Goal: Transaction & Acquisition: Purchase product/service

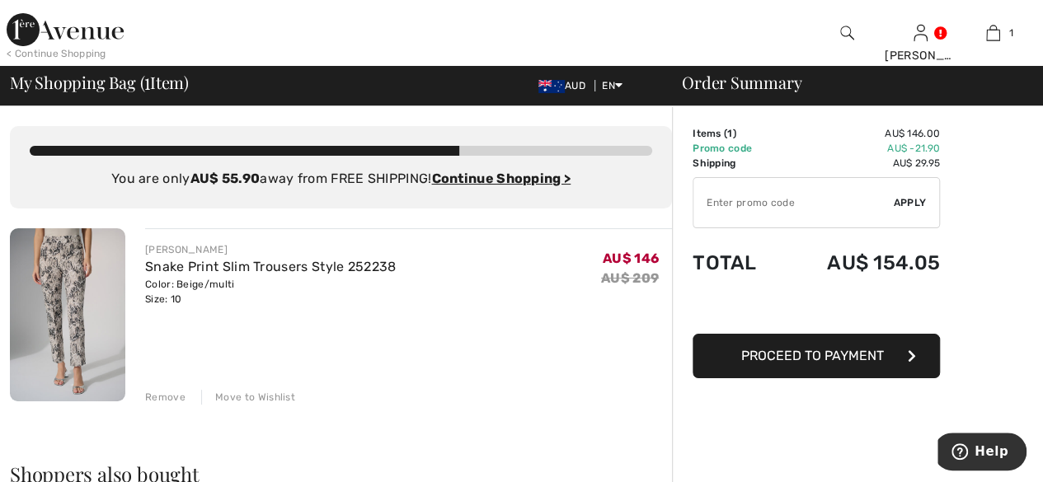
click at [176, 393] on div "Remove" at bounding box center [165, 397] width 40 height 15
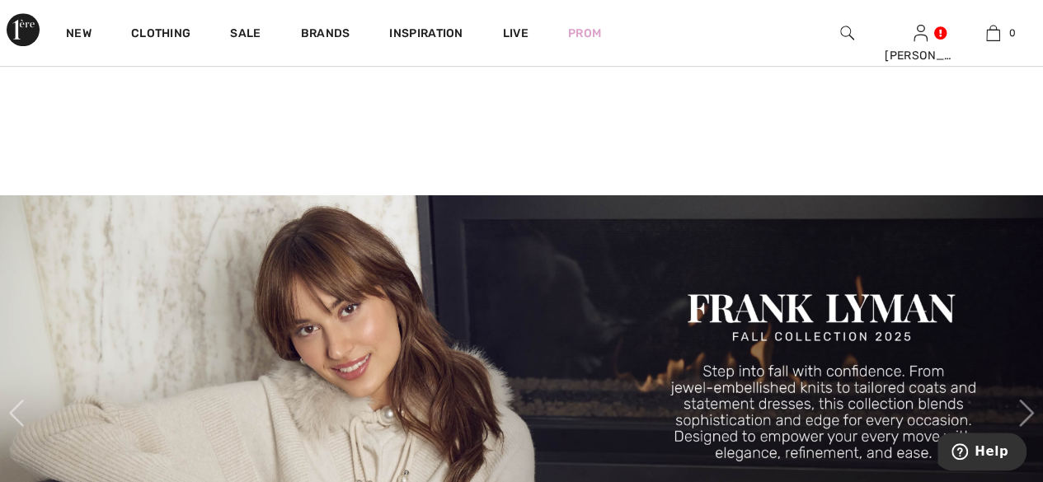
click at [847, 31] on img at bounding box center [847, 33] width 14 height 20
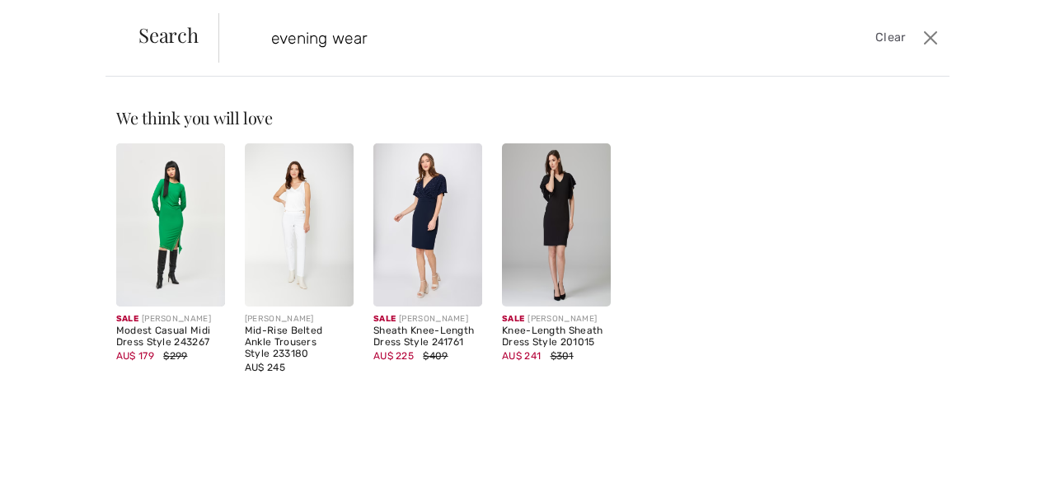
type input "evening wear"
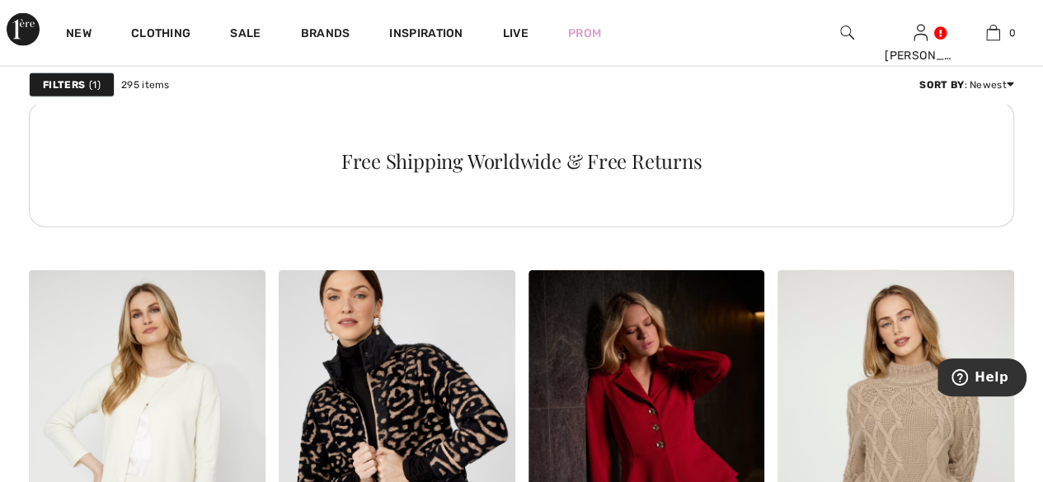
scroll to position [2324, 0]
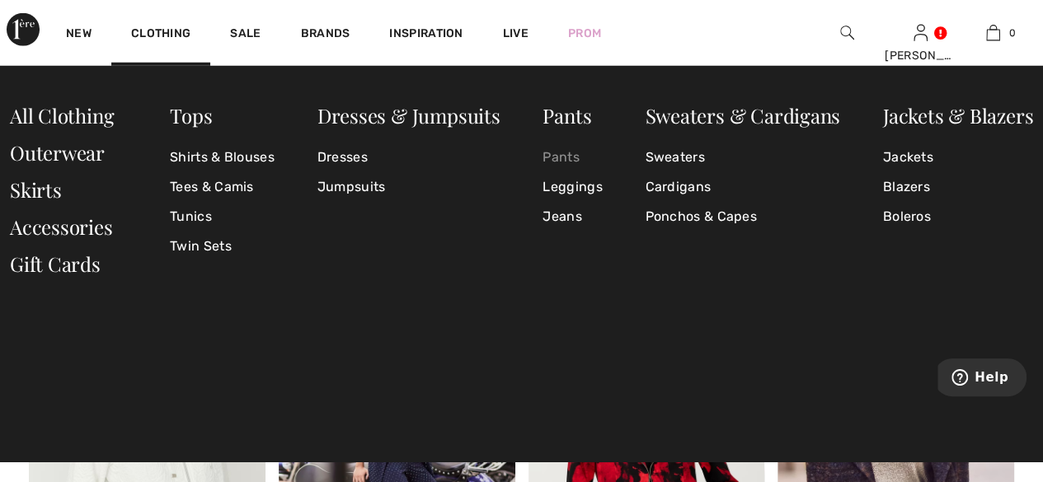
click at [563, 154] on link "Pants" at bounding box center [571, 158] width 59 height 30
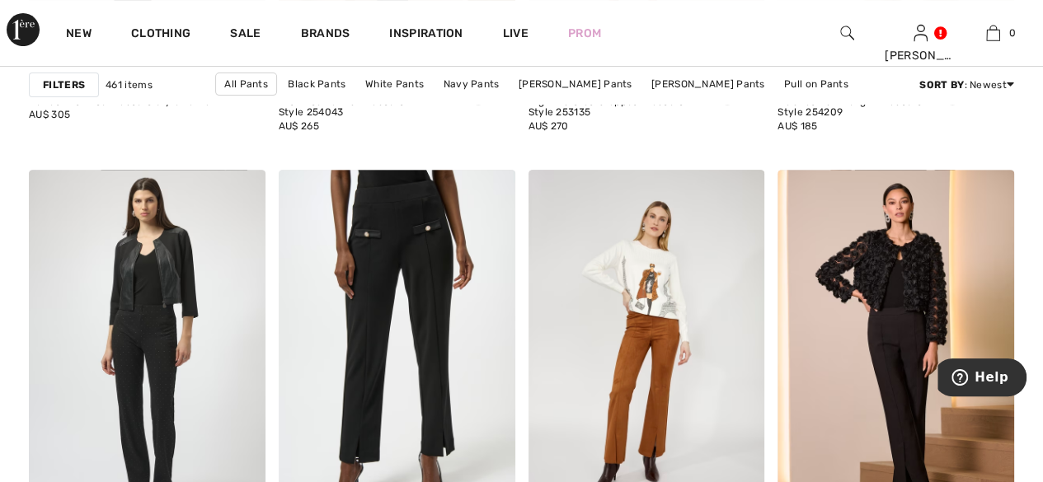
scroll to position [6601, 0]
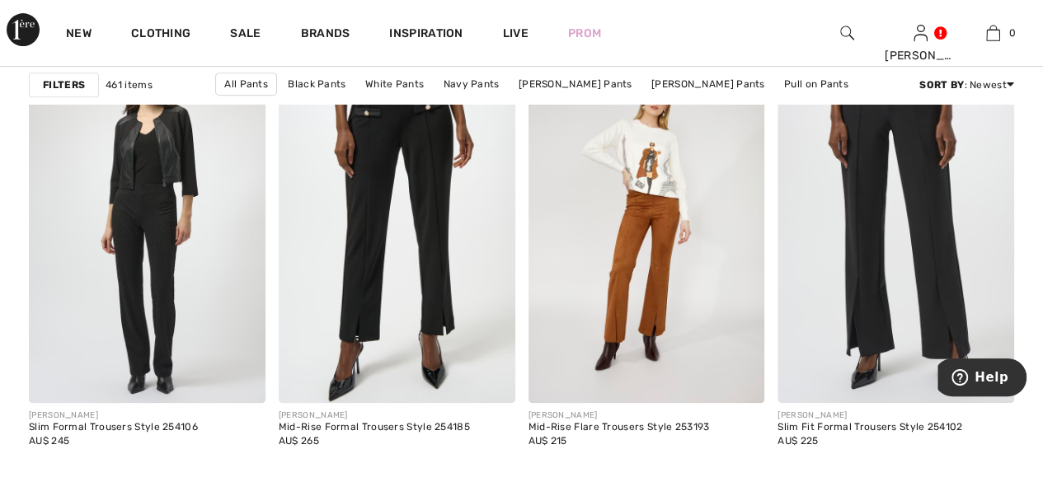
click at [862, 266] on img at bounding box center [895, 226] width 237 height 355
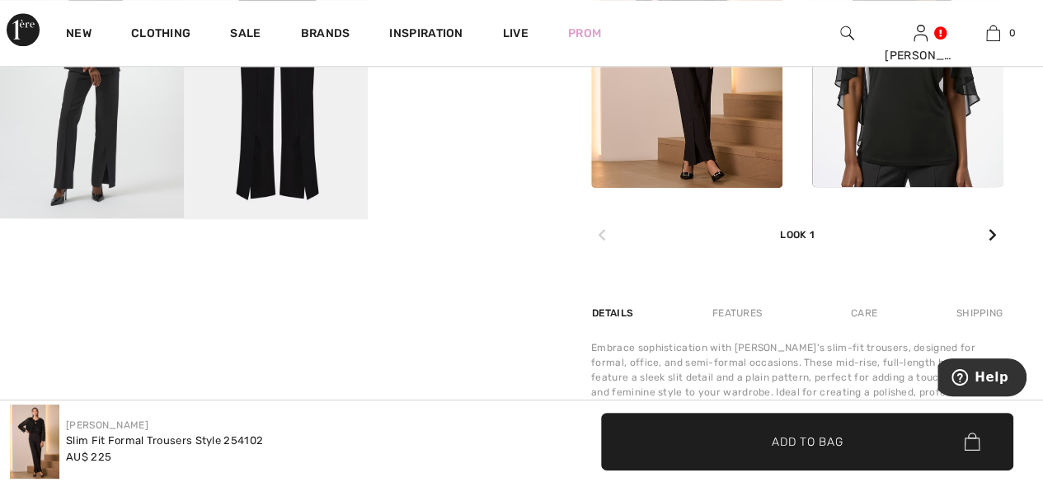
scroll to position [422, 0]
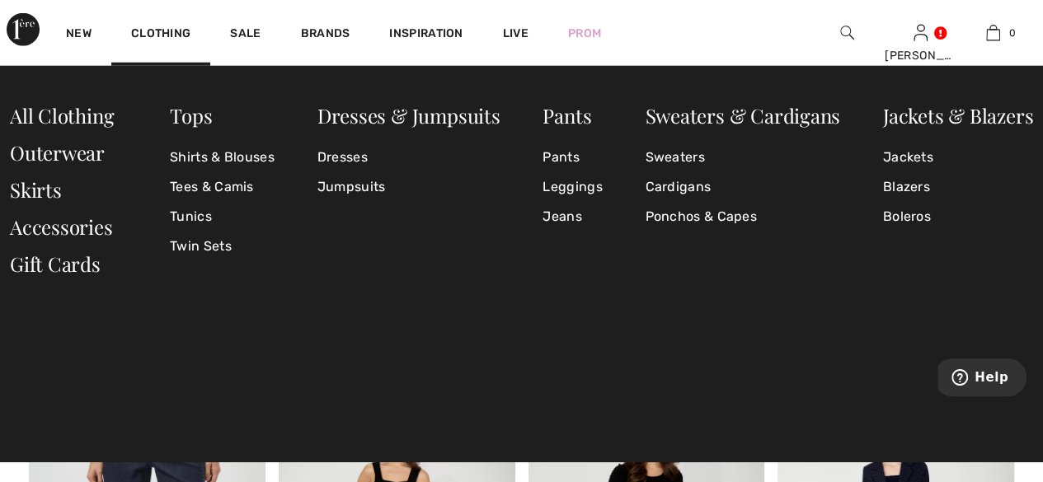
scroll to position [5253, 0]
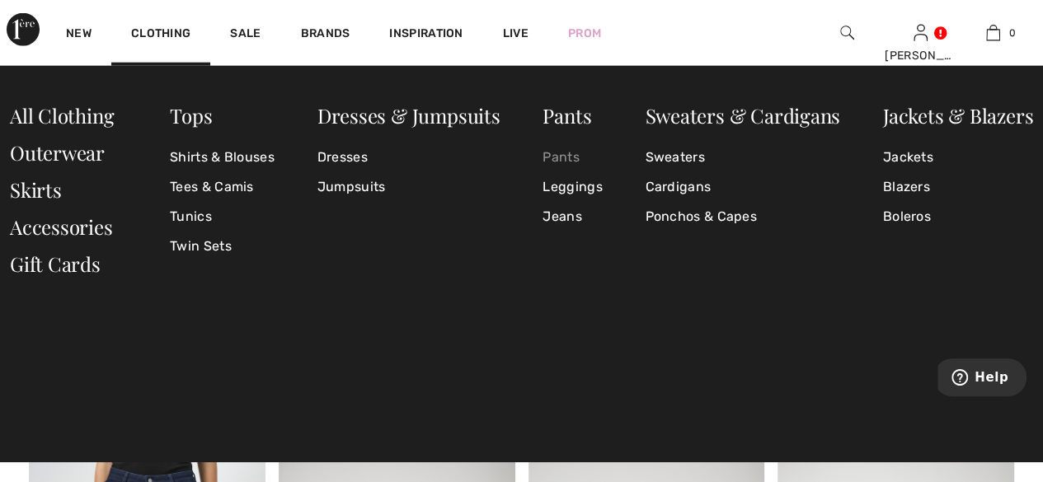
click at [562, 153] on link "Pants" at bounding box center [571, 158] width 59 height 30
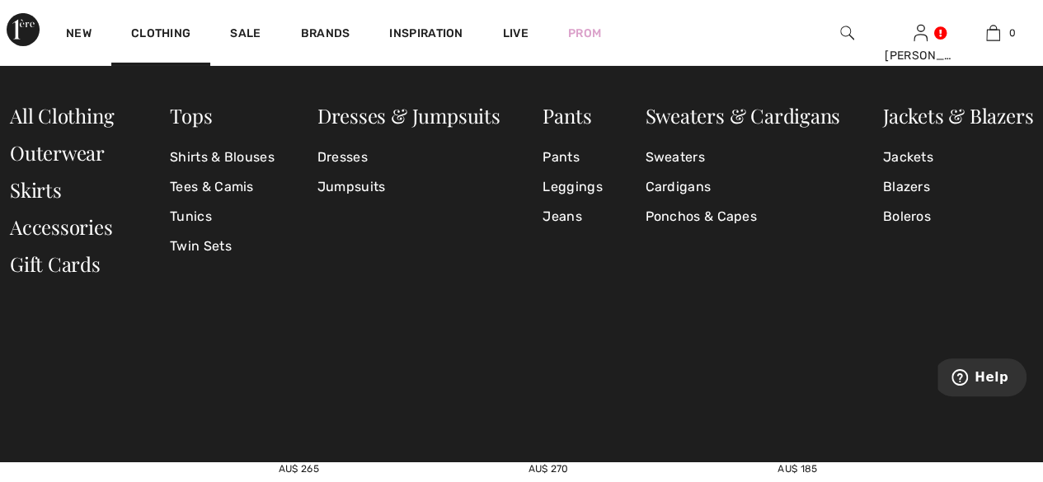
scroll to position [6098, 0]
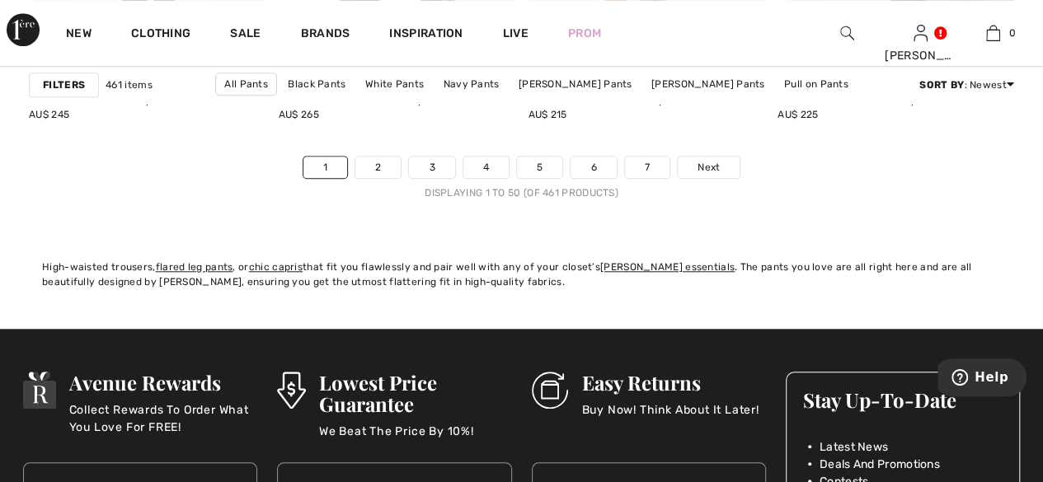
scroll to position [6939, 0]
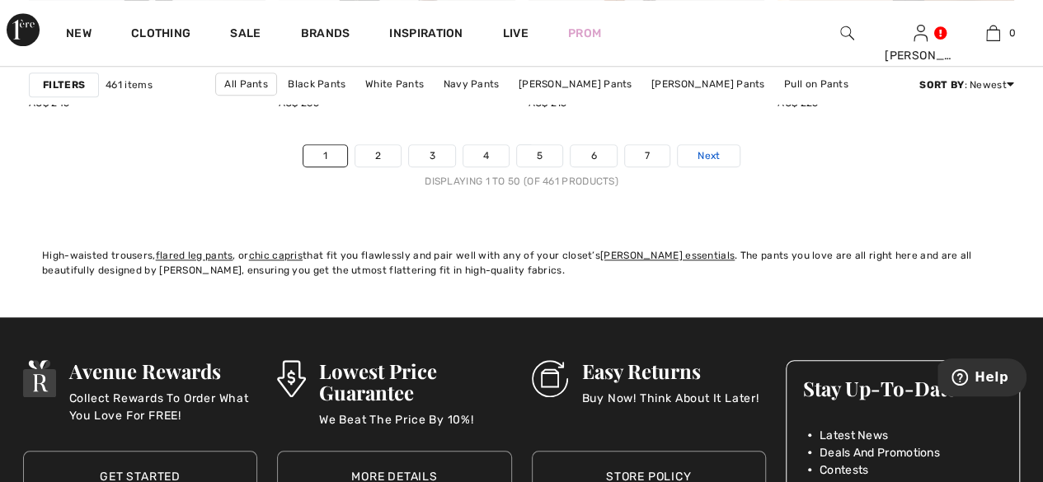
click at [709, 151] on span "Next" at bounding box center [708, 155] width 22 height 15
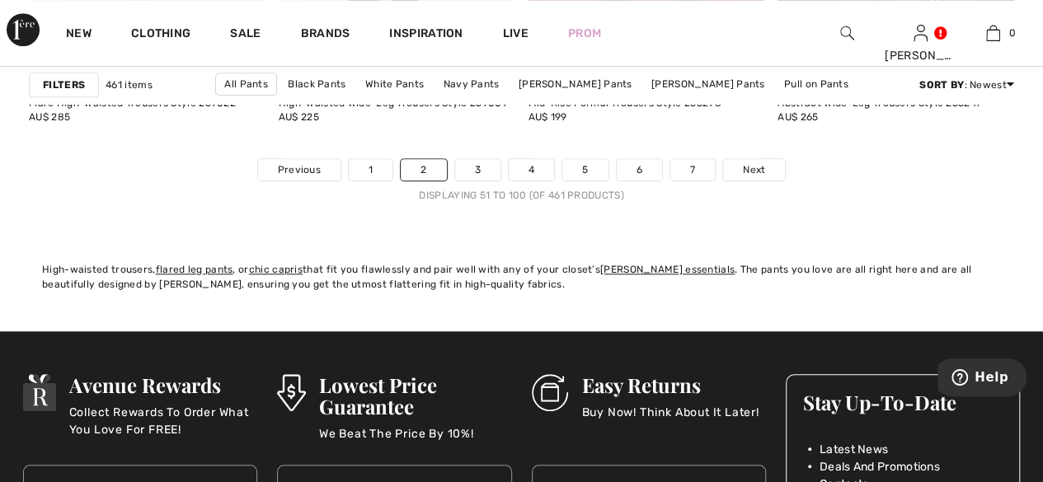
scroll to position [6903, 0]
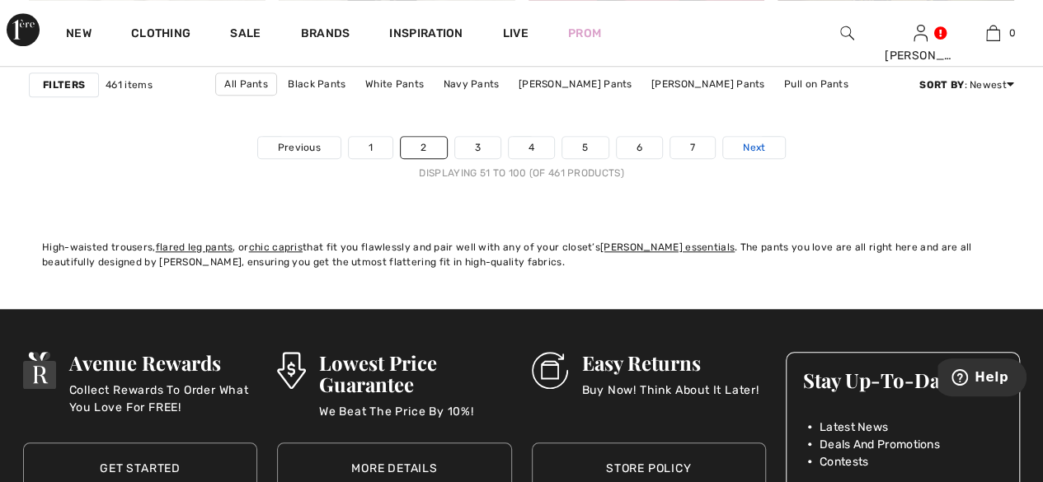
click at [748, 143] on span "Next" at bounding box center [754, 147] width 22 height 15
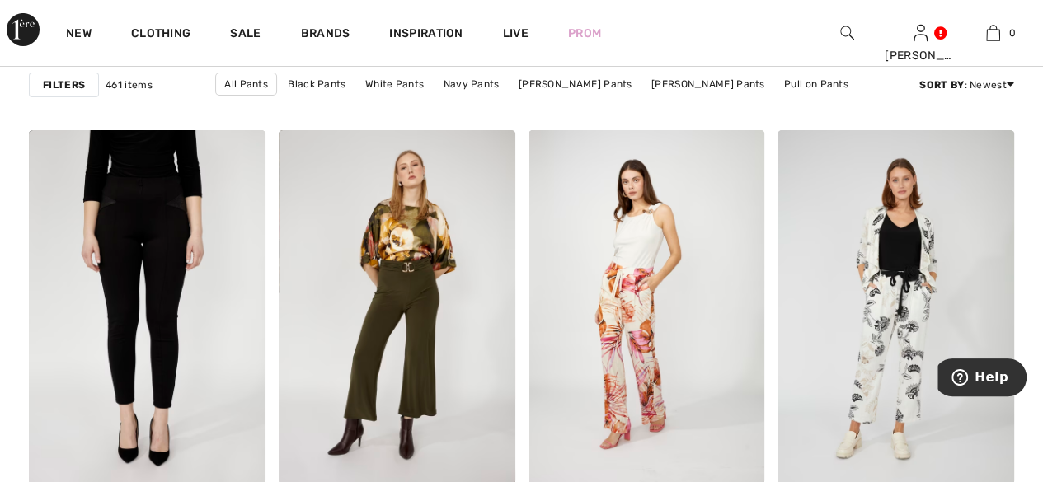
scroll to position [3074, 0]
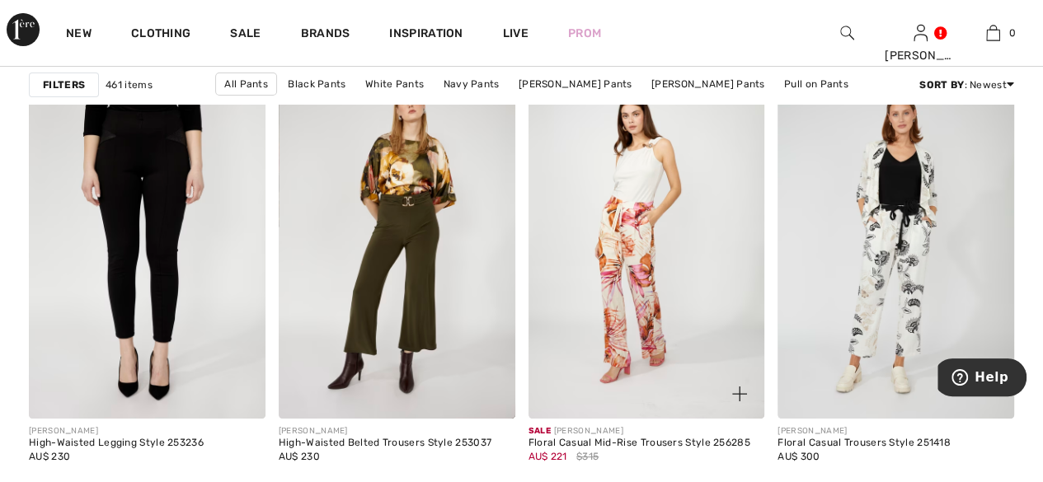
click at [732, 395] on img at bounding box center [739, 394] width 15 height 15
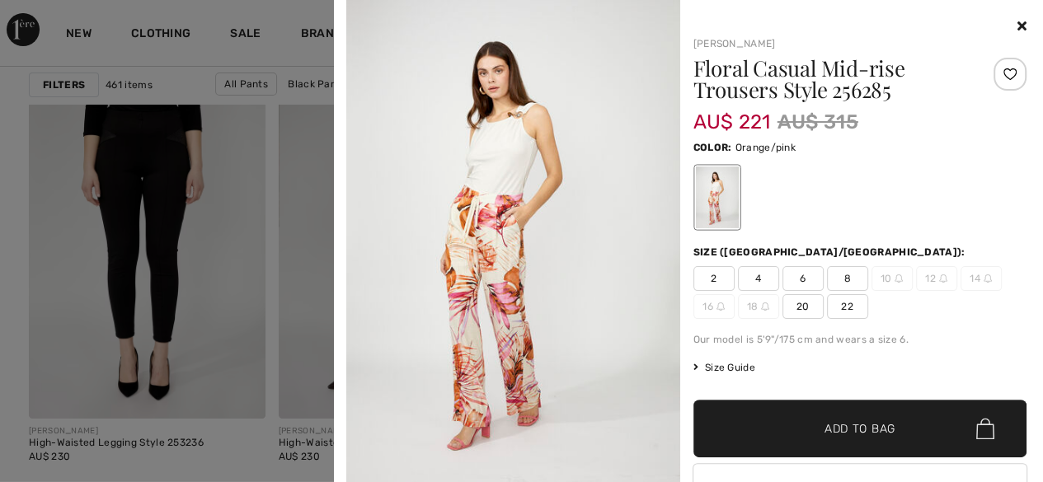
click at [998, 464] on div "Your browser does not support the video tag. Frank Lyman Floral Casual Mid-rise…" at bounding box center [683, 280] width 686 height 560
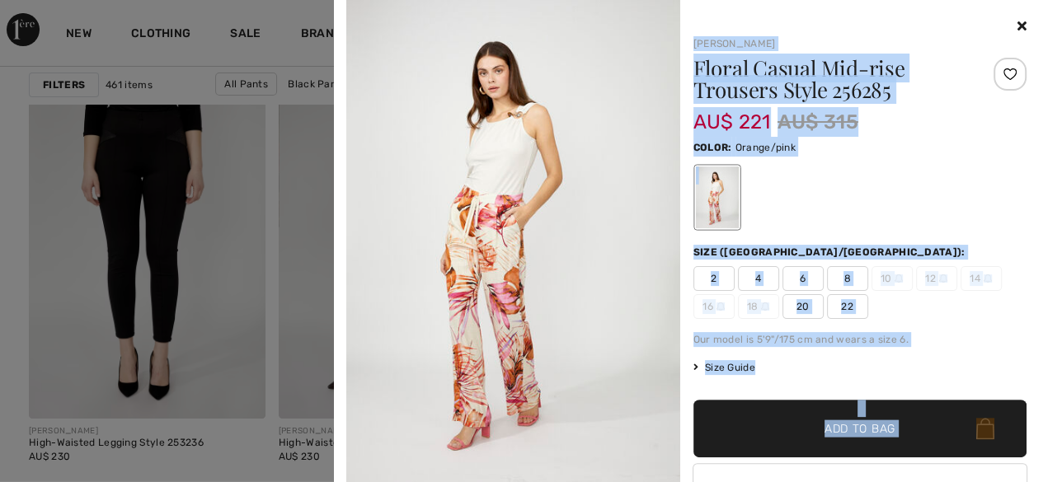
click at [1017, 25] on icon at bounding box center [1021, 25] width 9 height 13
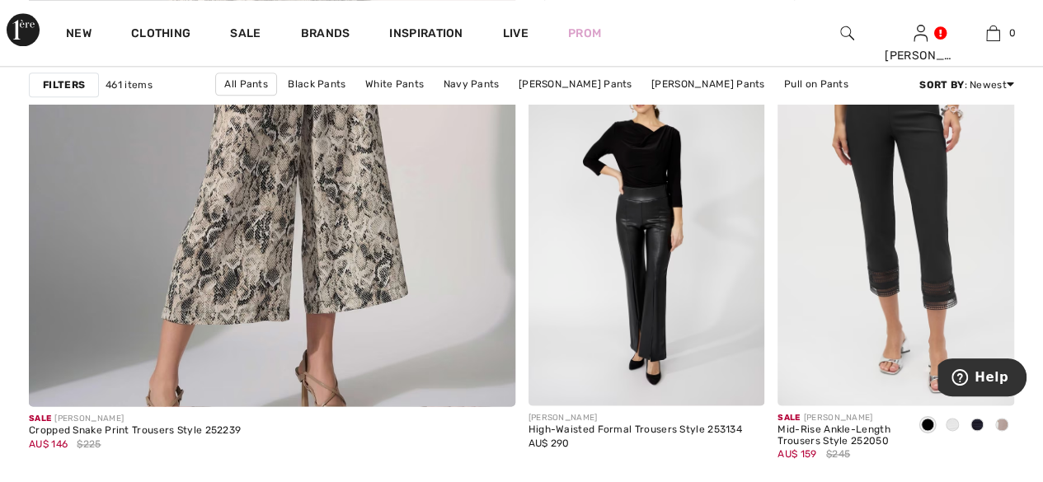
scroll to position [4161, 0]
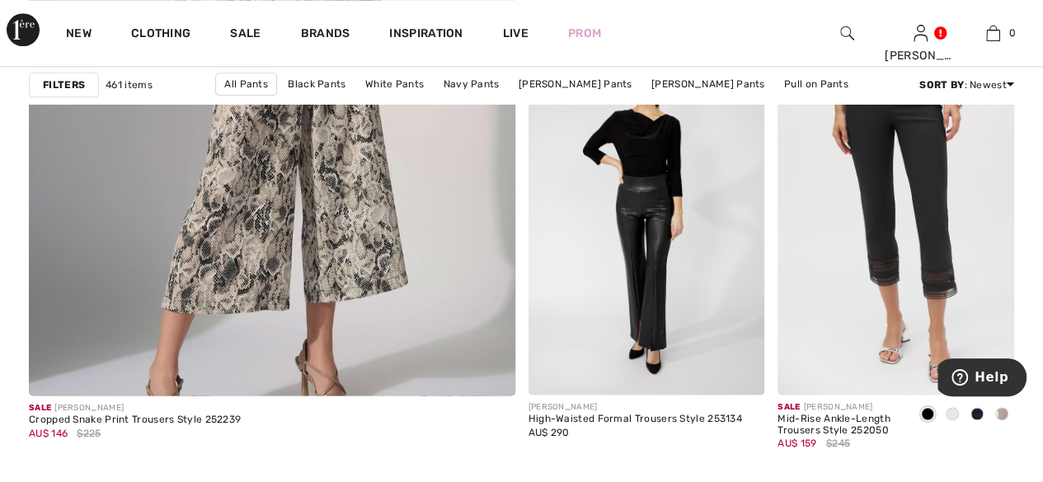
click at [958, 410] on div at bounding box center [952, 415] width 25 height 27
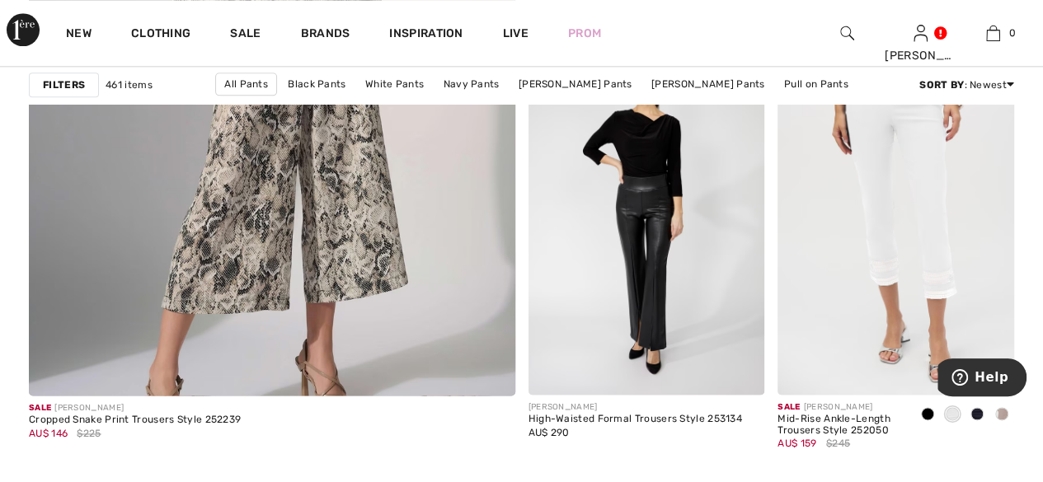
click at [982, 408] on span at bounding box center [976, 413] width 13 height 13
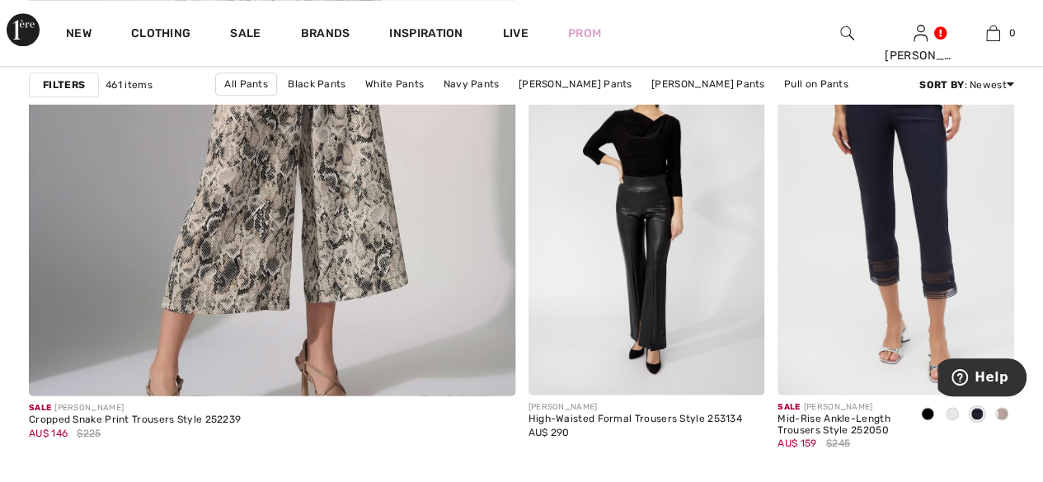
click at [977, 411] on span at bounding box center [976, 413] width 13 height 13
click at [1002, 411] on span at bounding box center [1001, 413] width 13 height 13
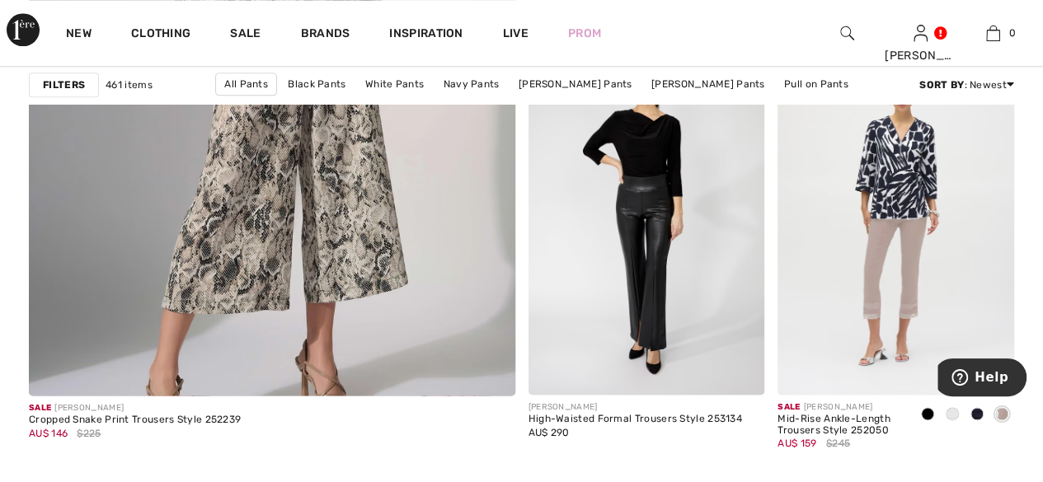
click at [931, 411] on span at bounding box center [927, 413] width 13 height 13
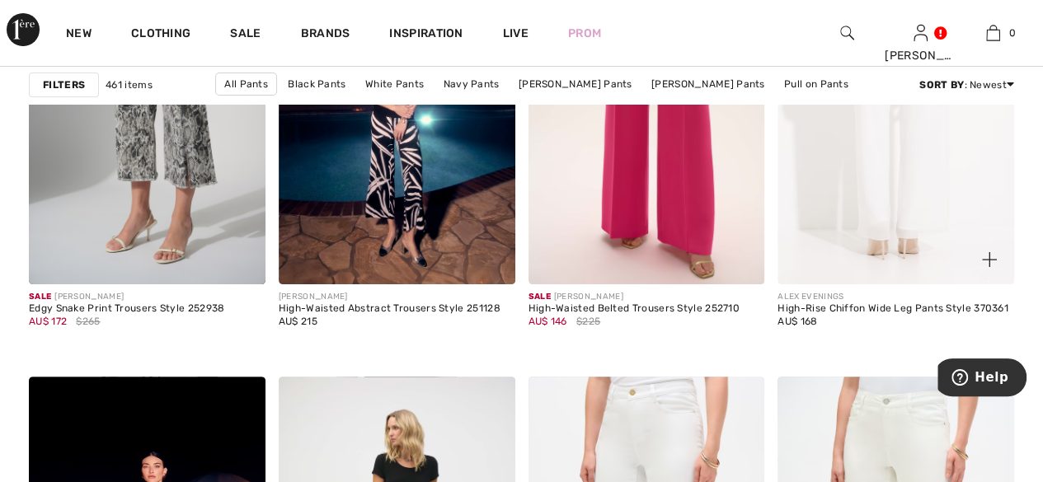
scroll to position [6695, 0]
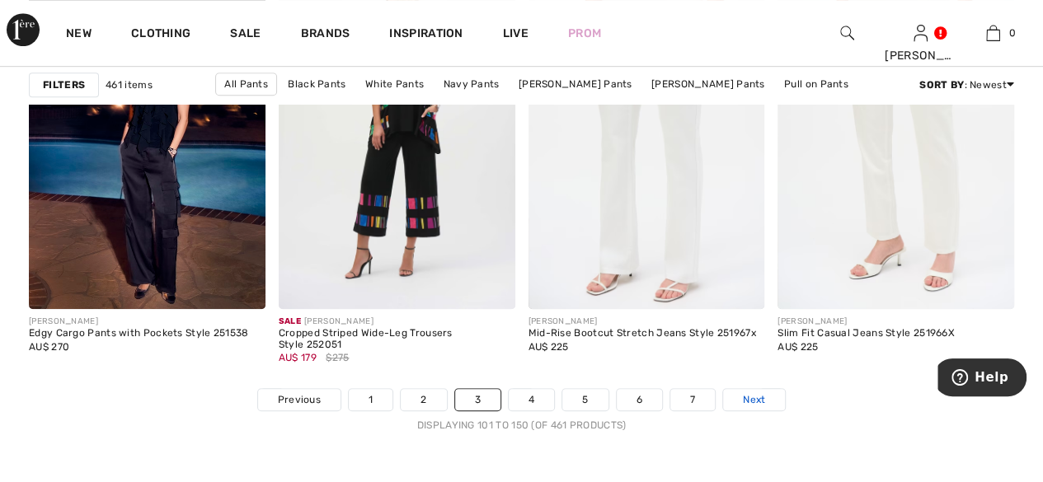
click at [758, 392] on span "Next" at bounding box center [754, 399] width 22 height 15
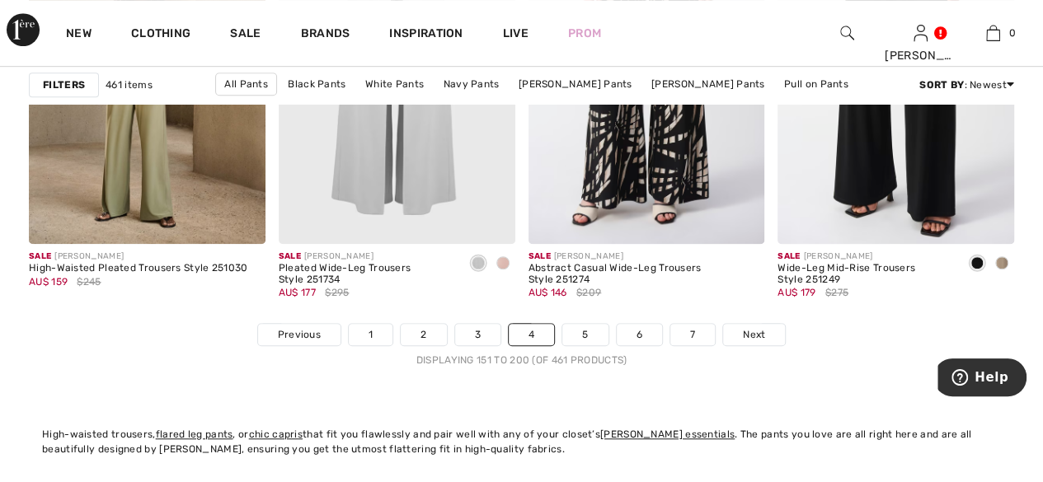
scroll to position [6639, 0]
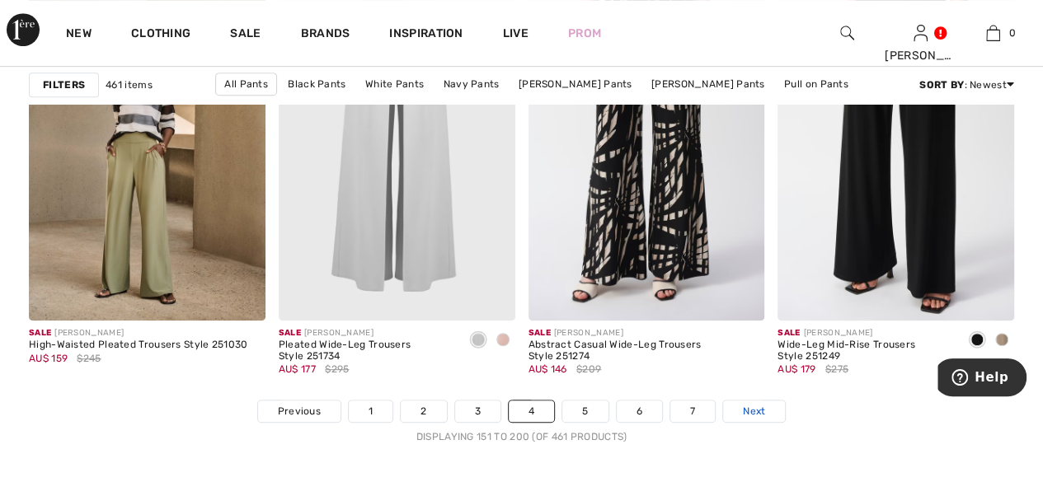
click at [759, 404] on span "Next" at bounding box center [754, 411] width 22 height 15
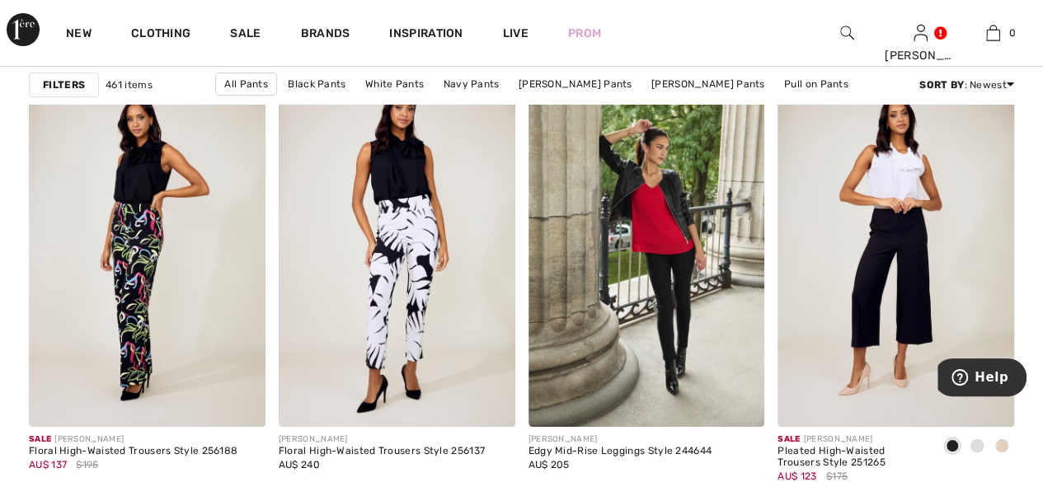
scroll to position [3077, 0]
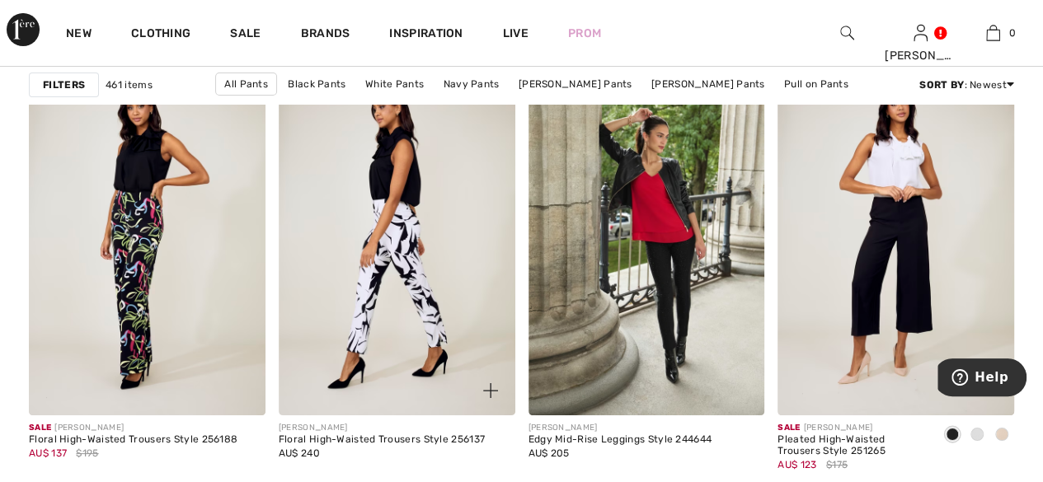
click at [363, 303] on img at bounding box center [397, 238] width 237 height 355
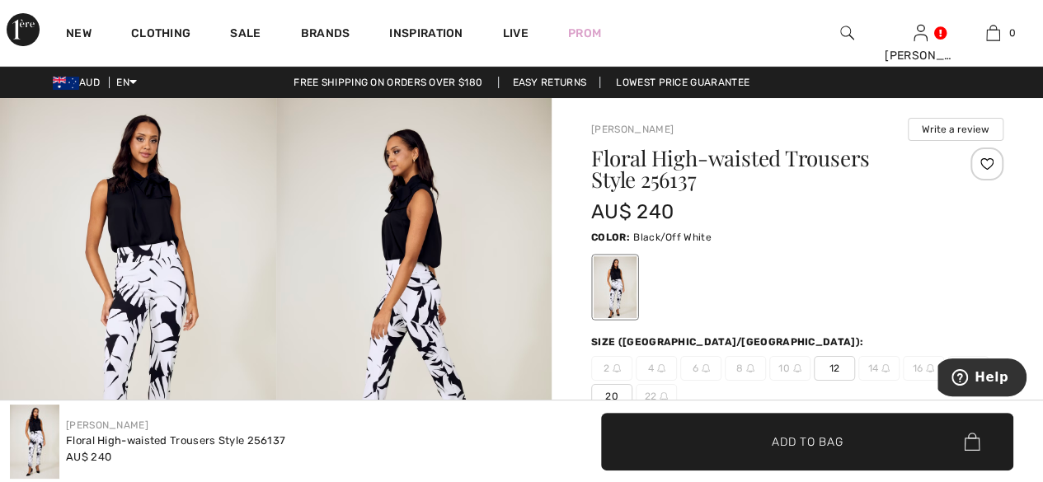
scroll to position [422, 0]
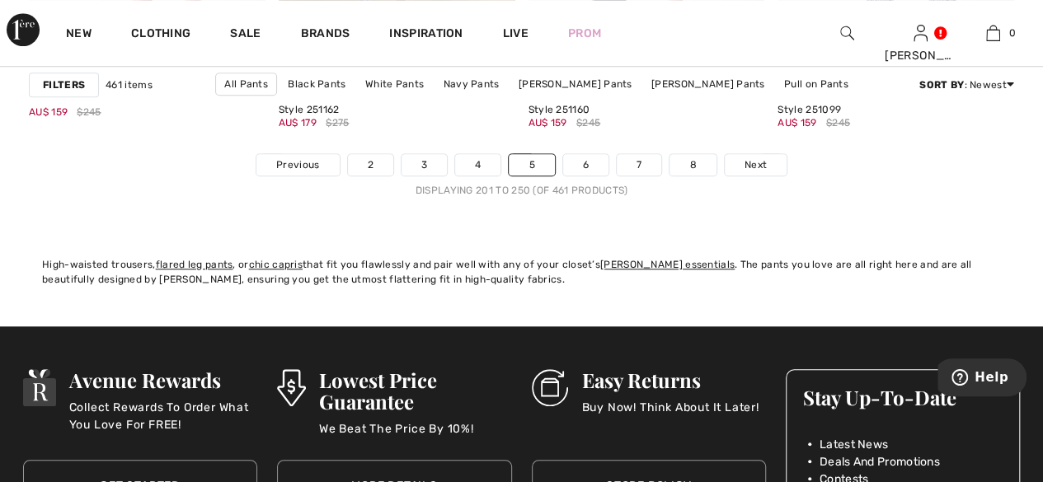
scroll to position [6897, 0]
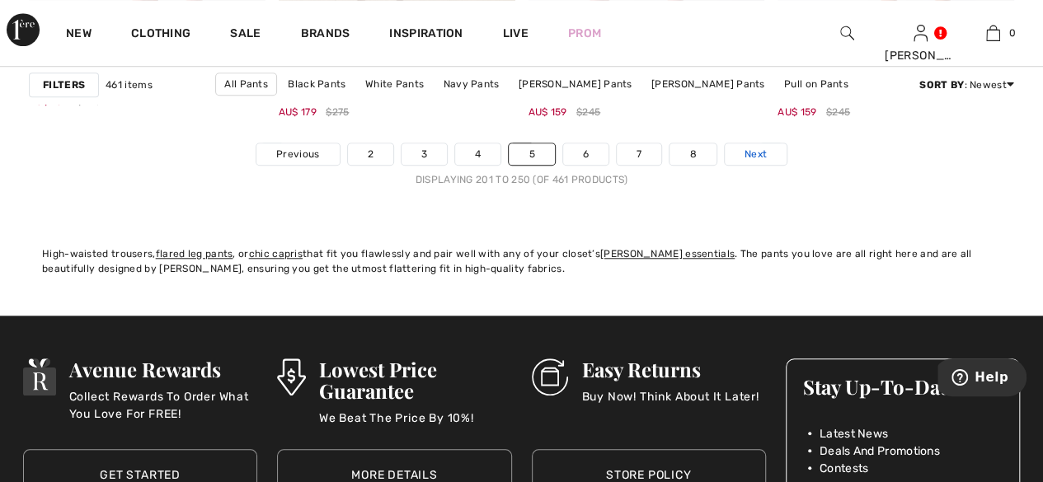
click at [752, 147] on span "Next" at bounding box center [755, 154] width 22 height 15
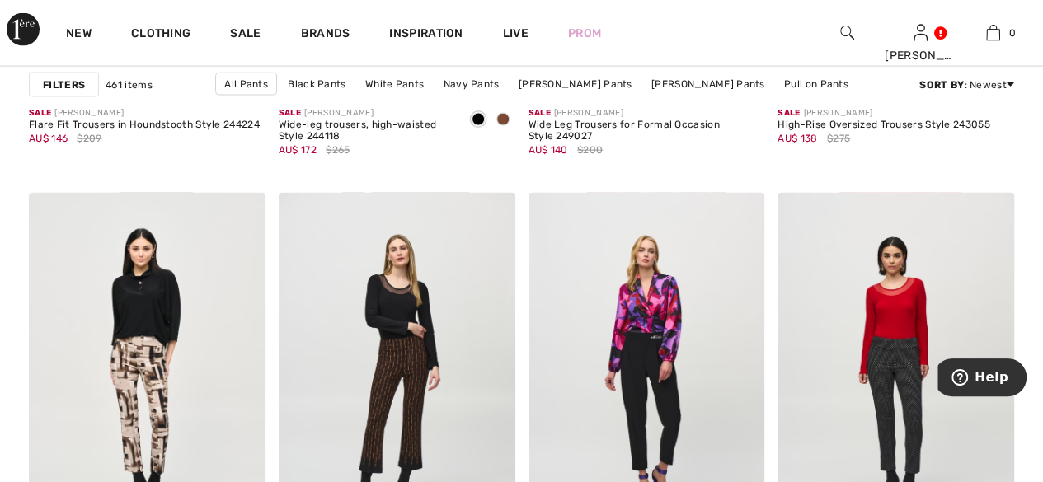
scroll to position [4468, 0]
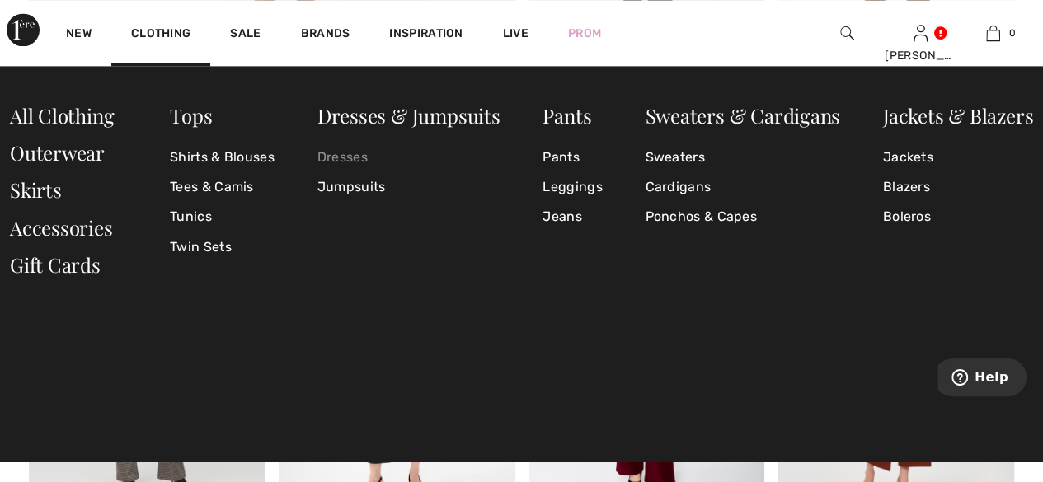
click at [330, 156] on link "Dresses" at bounding box center [408, 158] width 183 height 30
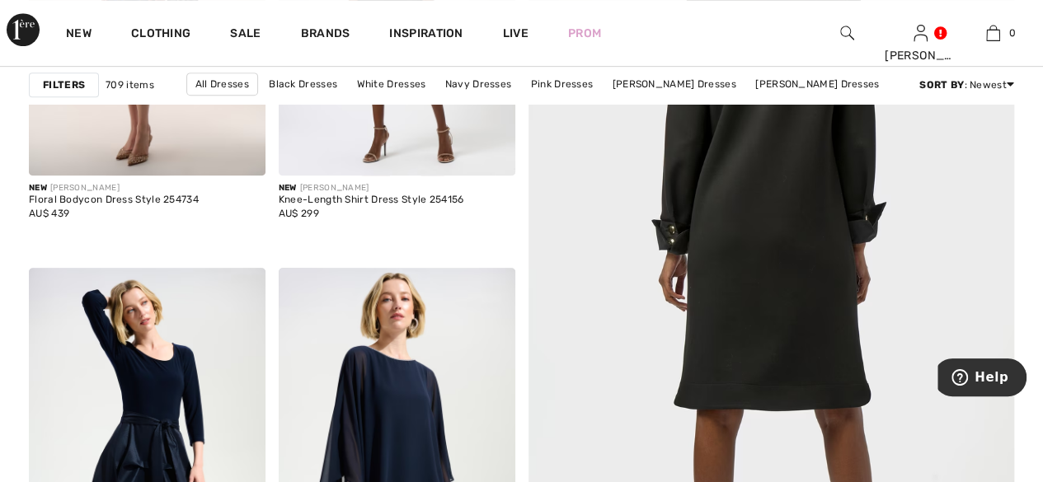
scroll to position [844, 0]
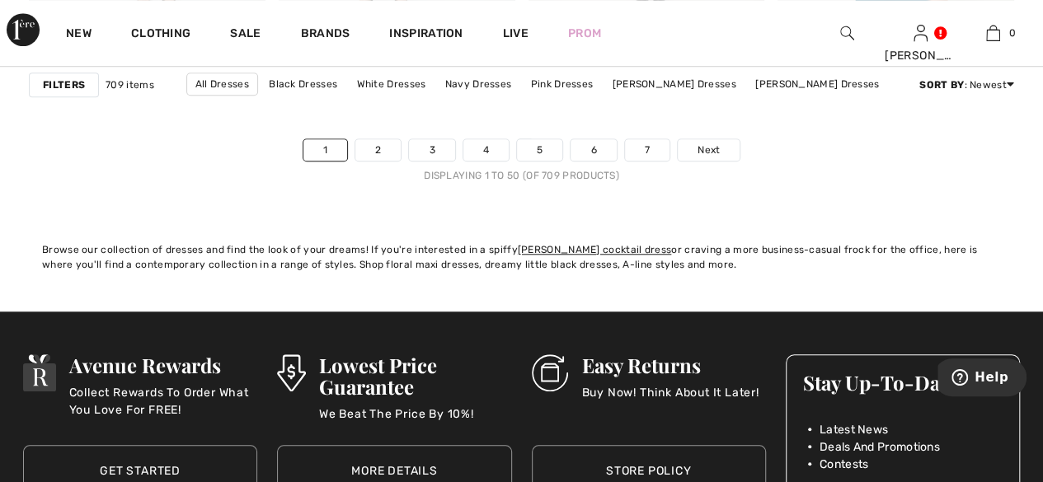
scroll to position [6912, 0]
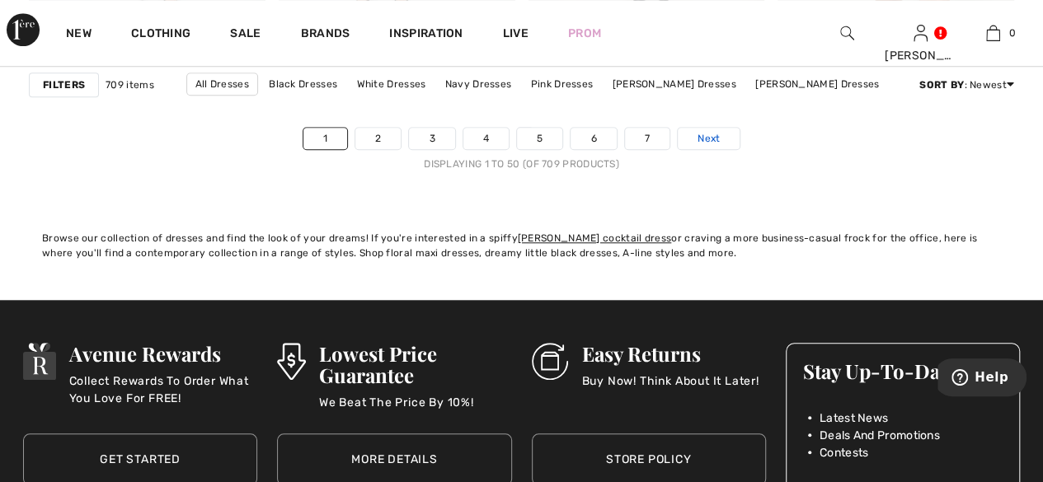
click at [715, 133] on span "Next" at bounding box center [708, 138] width 22 height 15
click at [712, 131] on span "Next" at bounding box center [708, 138] width 22 height 15
click at [702, 131] on span "Next" at bounding box center [708, 138] width 22 height 15
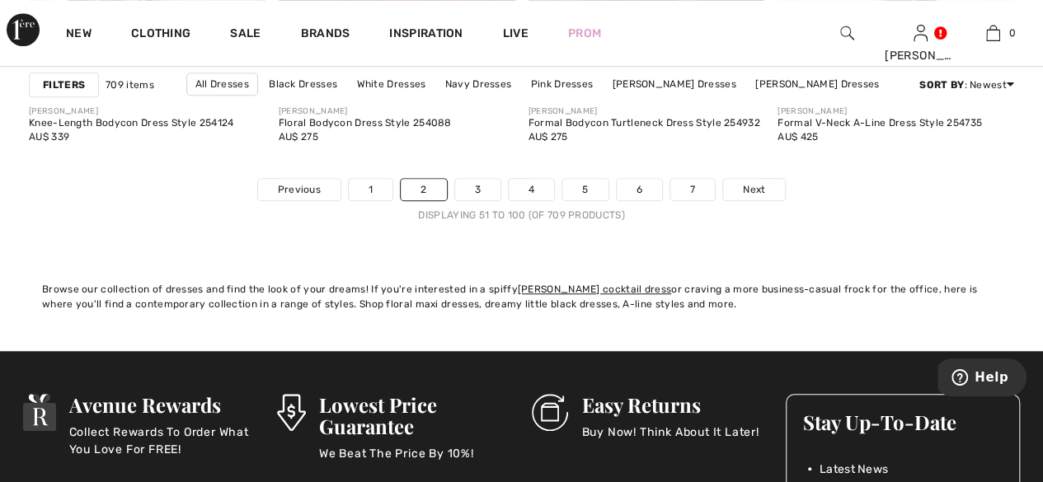
scroll to position [6905, 0]
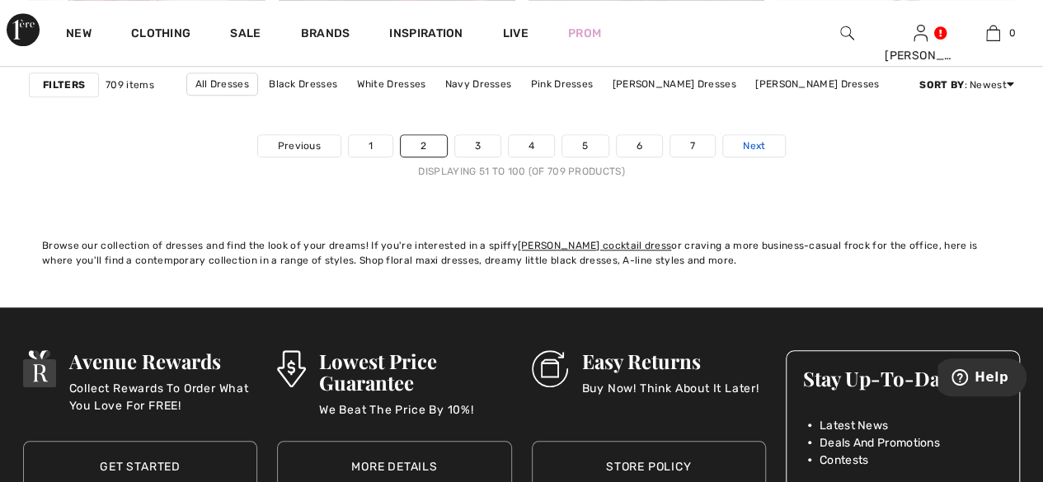
click at [753, 141] on span "Next" at bounding box center [754, 146] width 22 height 15
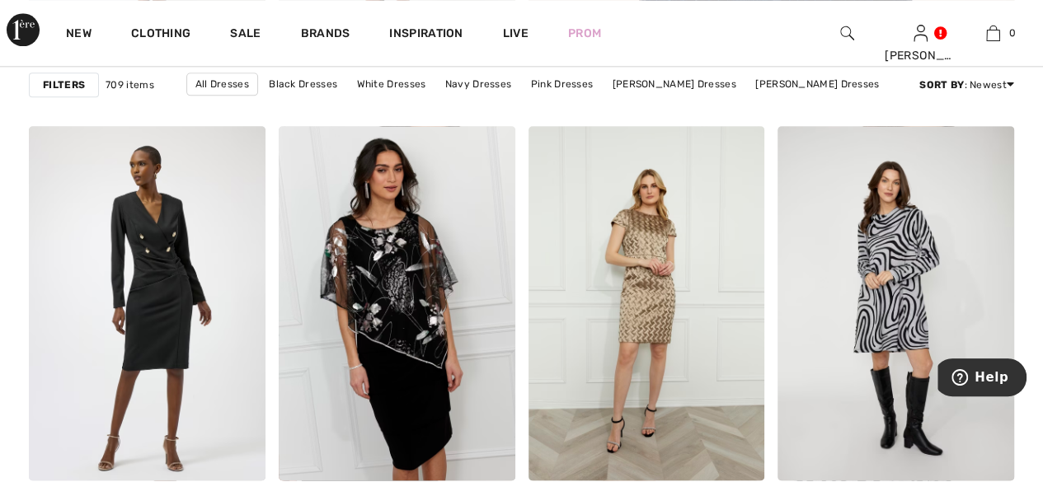
scroll to position [1088, 0]
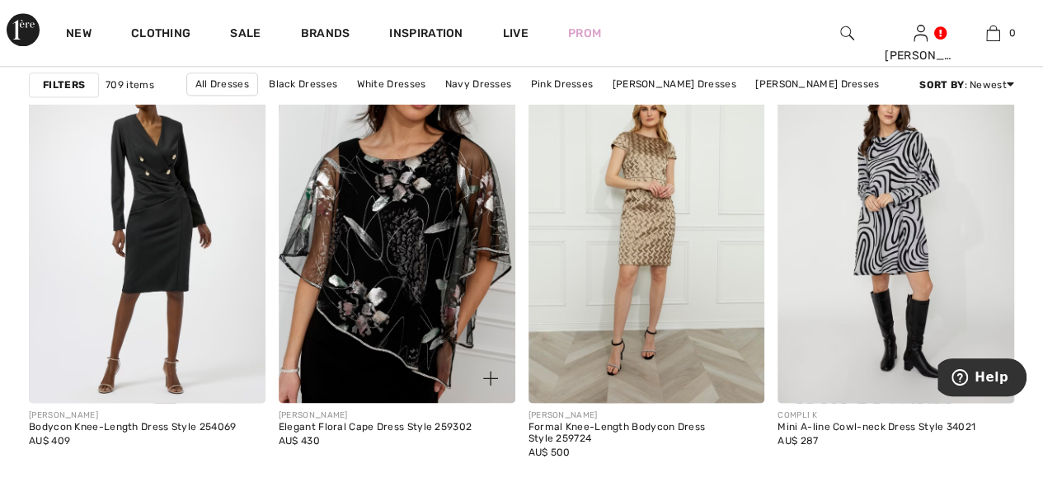
click at [401, 304] on img at bounding box center [397, 226] width 237 height 355
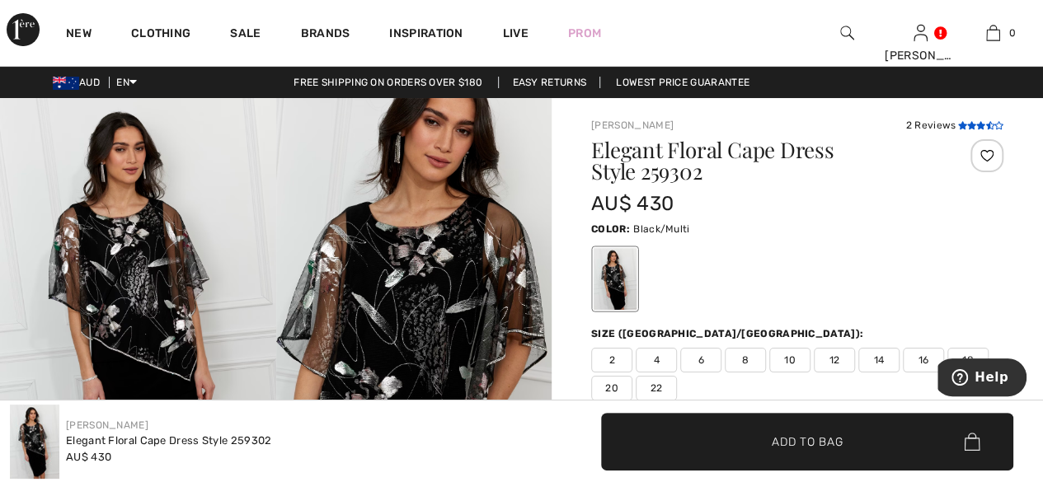
click at [967, 124] on icon at bounding box center [971, 125] width 9 height 8
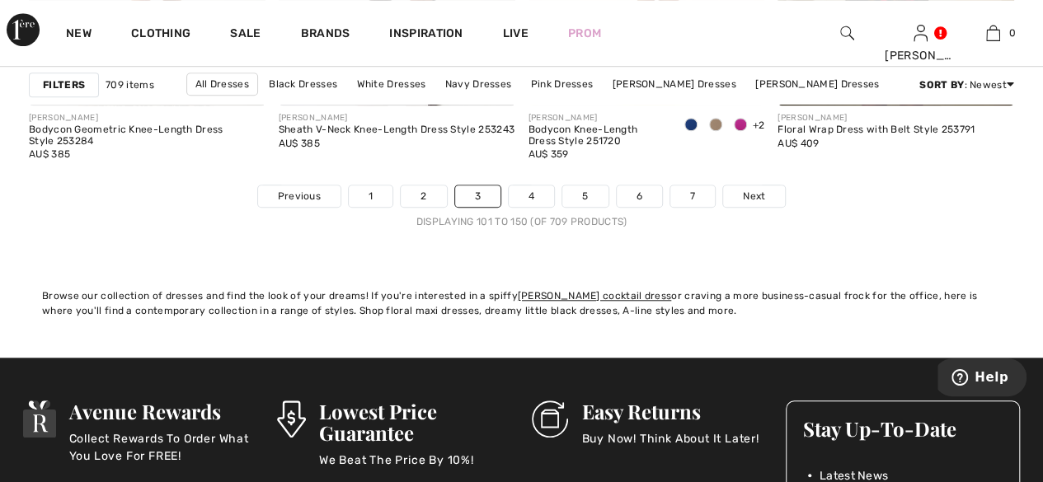
scroll to position [6876, 0]
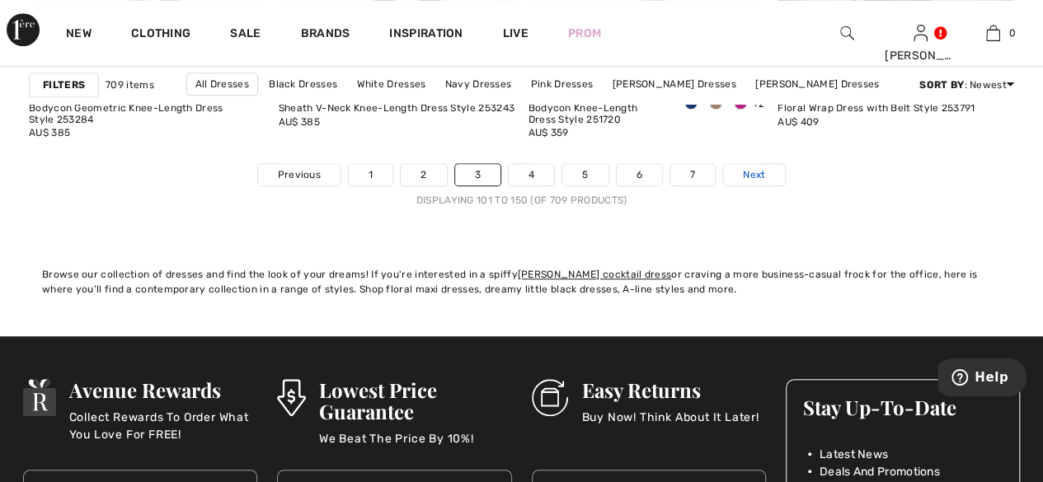
click at [745, 171] on span "Next" at bounding box center [754, 174] width 22 height 15
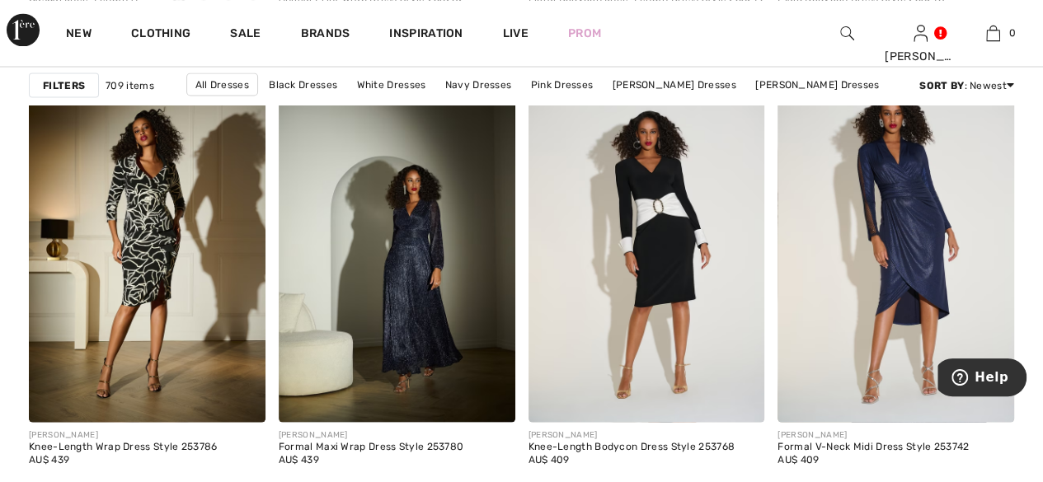
scroll to position [1562, 0]
